Goal: Task Accomplishment & Management: Manage account settings

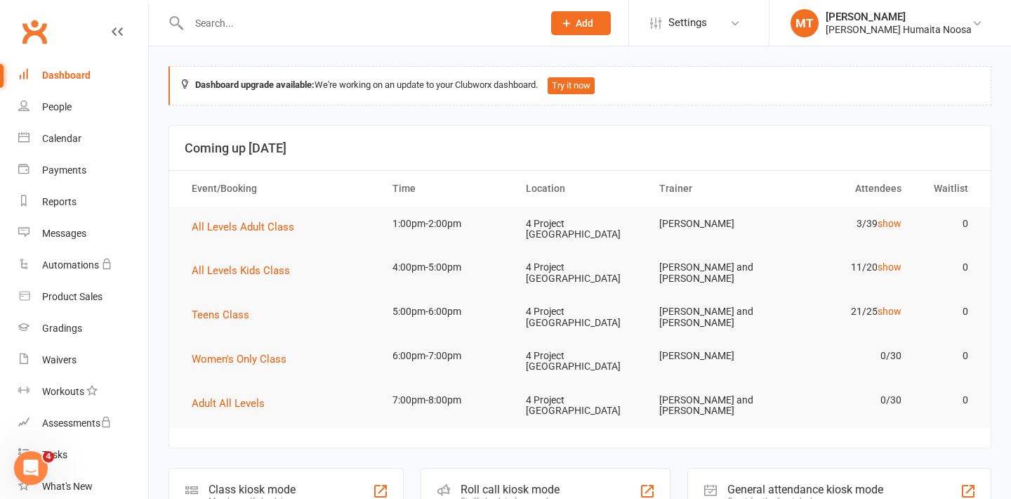
click at [211, 24] on input "text" at bounding box center [359, 23] width 348 height 20
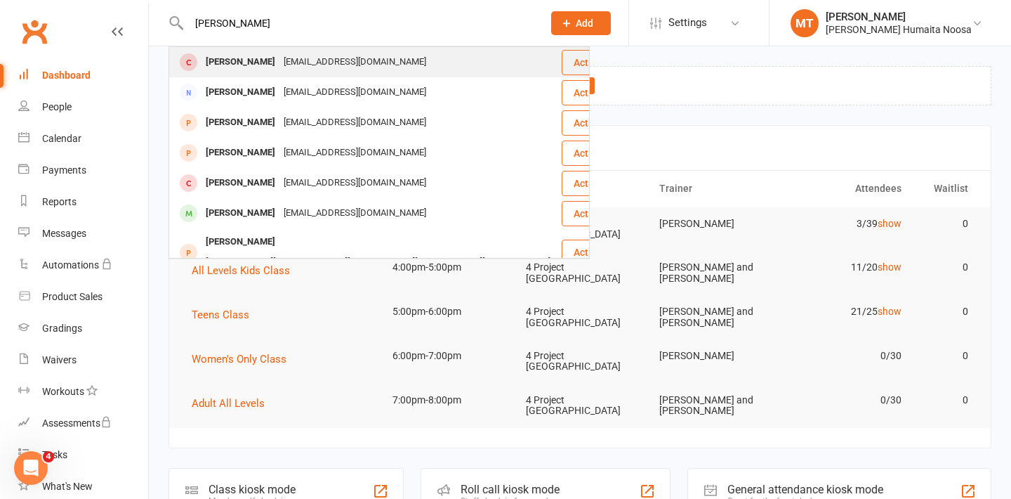
type input "[PERSON_NAME]"
click at [213, 54] on div "[PERSON_NAME]" at bounding box center [241, 62] width 78 height 20
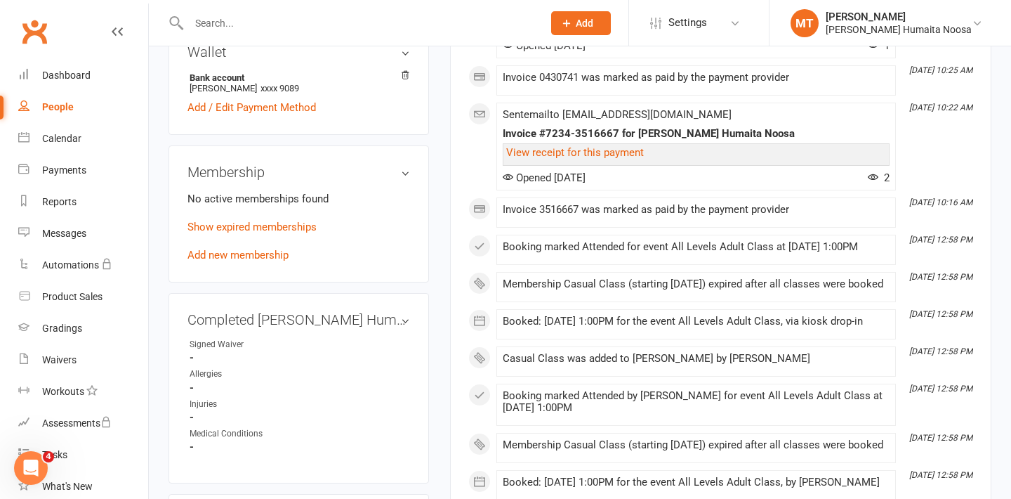
scroll to position [455, 0]
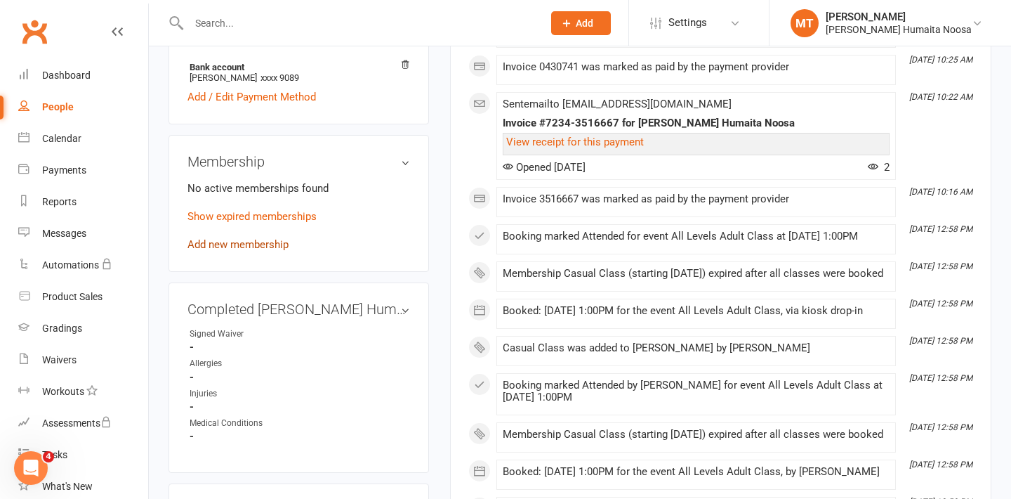
click at [230, 242] on link "Add new membership" at bounding box center [237, 244] width 101 height 13
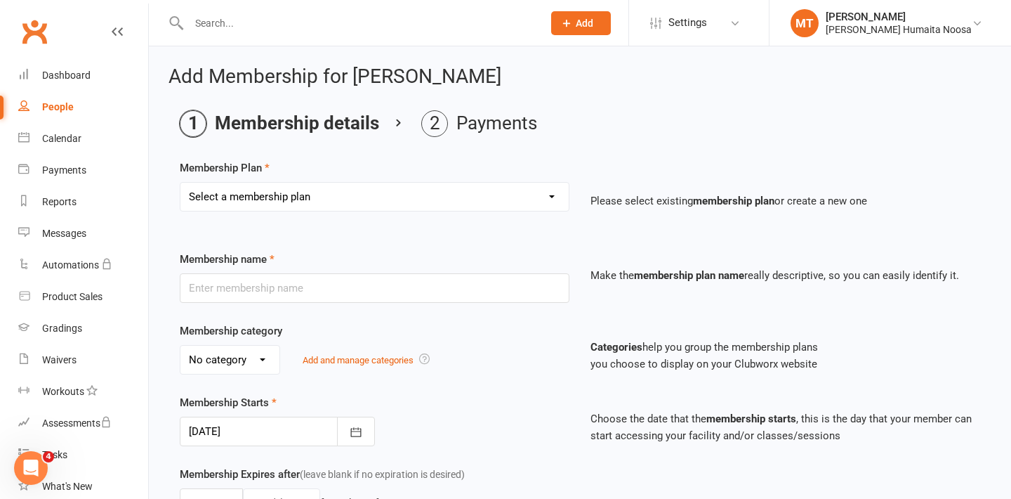
click at [251, 192] on select "Select a membership plan Create new Membership Plan 10 Class Pack 30 Class Pack…" at bounding box center [374, 197] width 388 height 28
select select "3"
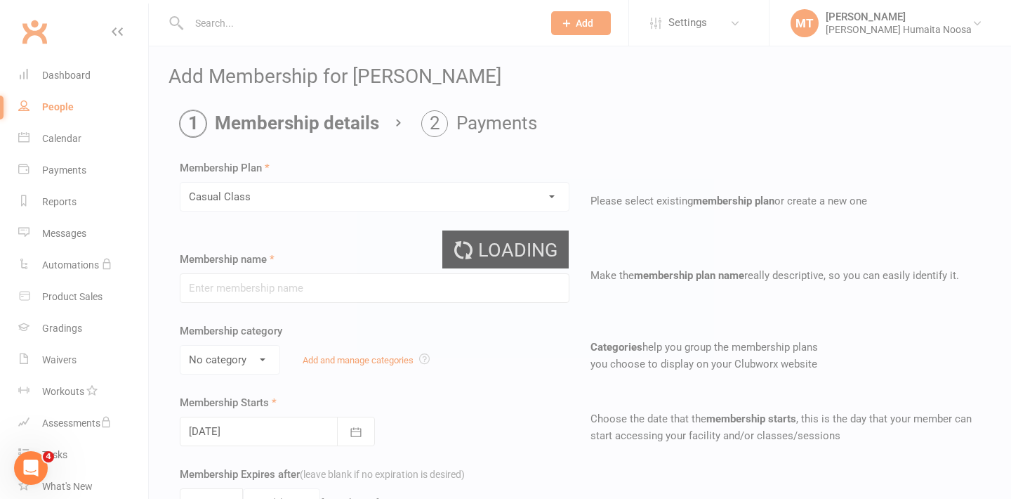
type input "Casual Class"
type input "1"
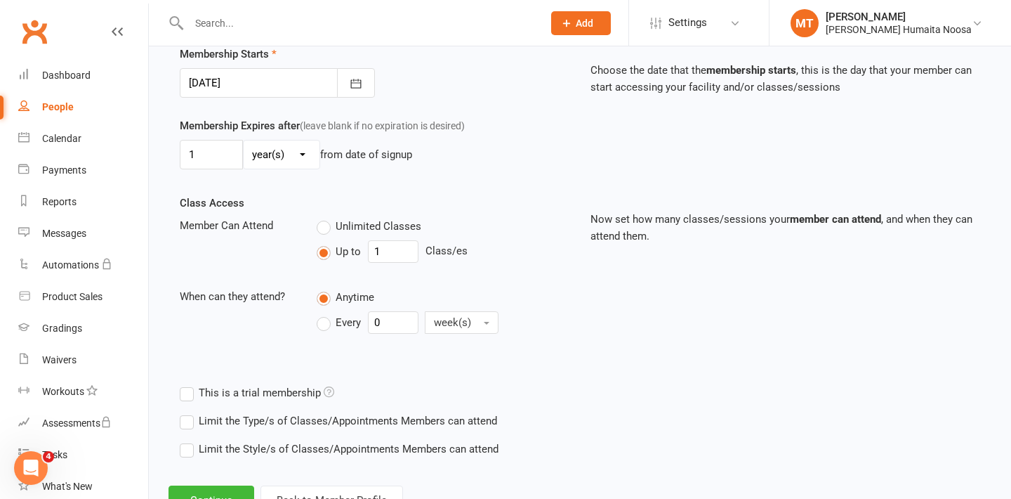
scroll to position [404, 0]
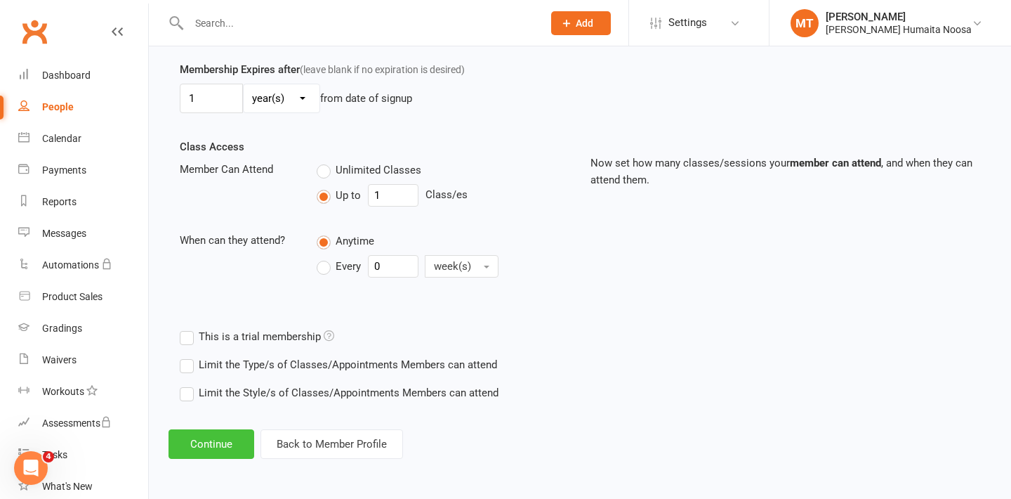
click at [212, 435] on button "Continue" at bounding box center [212, 443] width 86 height 29
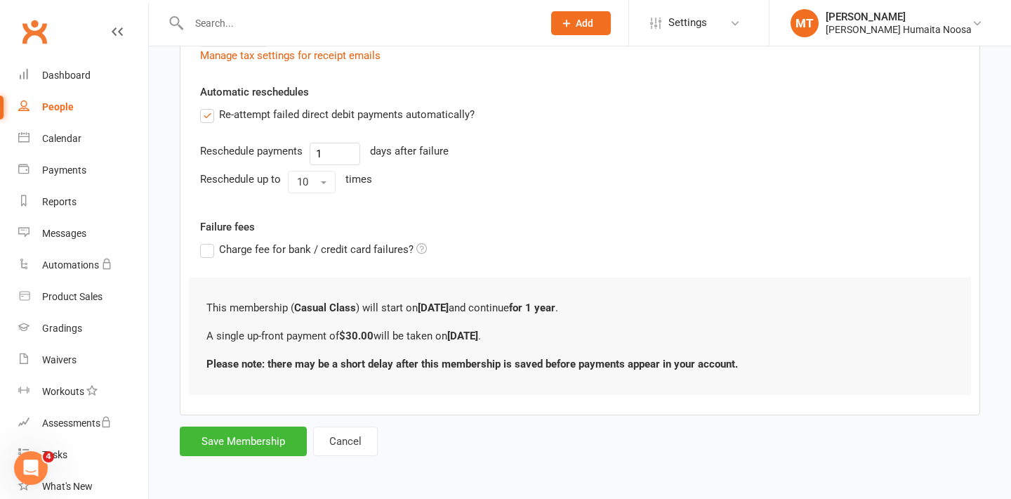
scroll to position [0, 0]
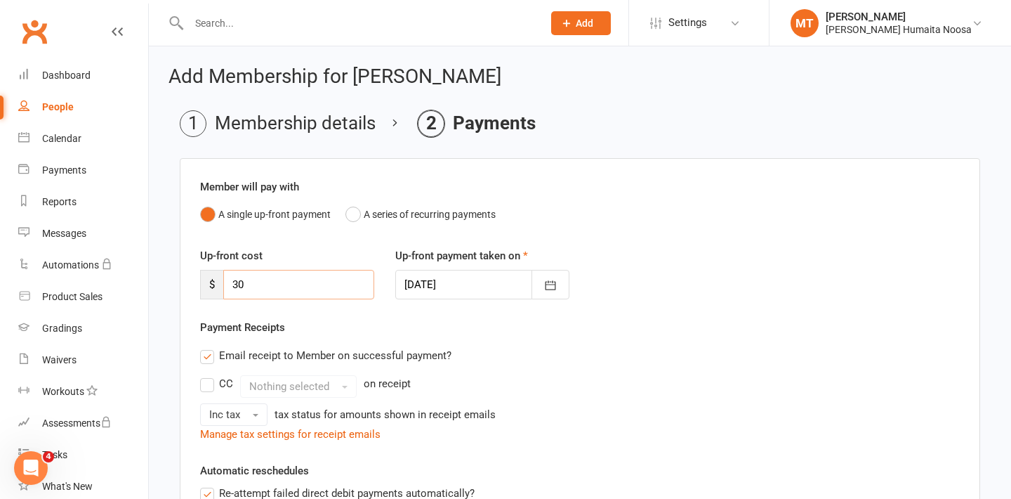
drag, startPoint x: 244, startPoint y: 280, endPoint x: 228, endPoint y: 279, distance: 15.5
click at [228, 279] on input "30" at bounding box center [298, 284] width 151 height 29
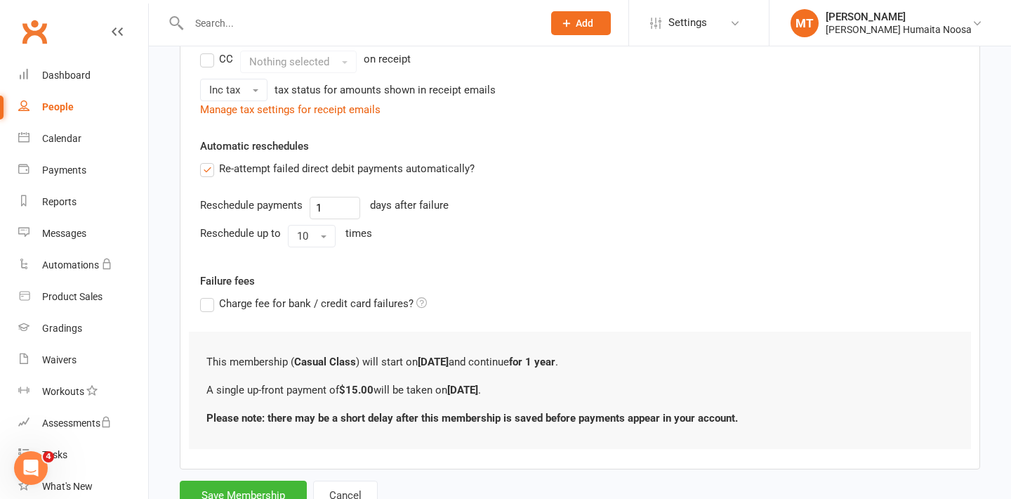
scroll to position [378, 0]
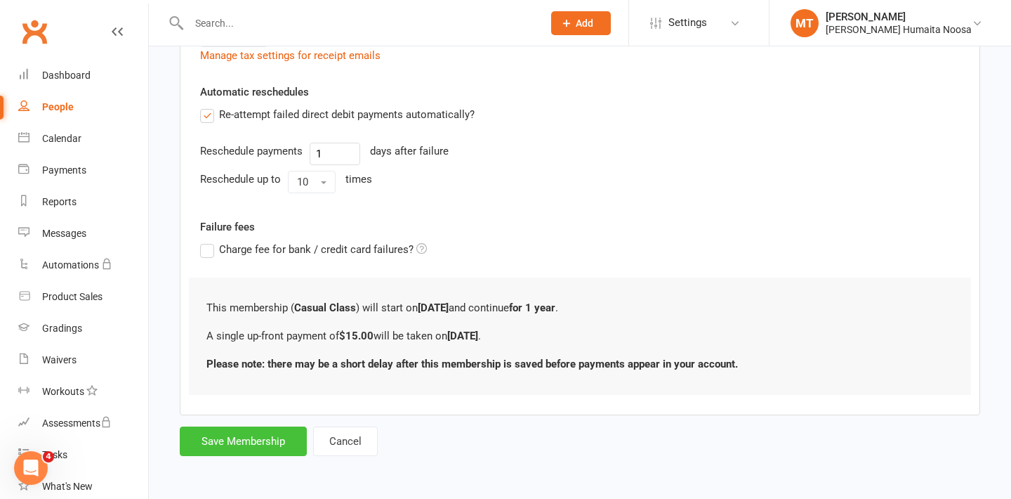
type input "15"
click at [263, 428] on button "Save Membership" at bounding box center [243, 440] width 127 height 29
